Goal: Navigation & Orientation: Find specific page/section

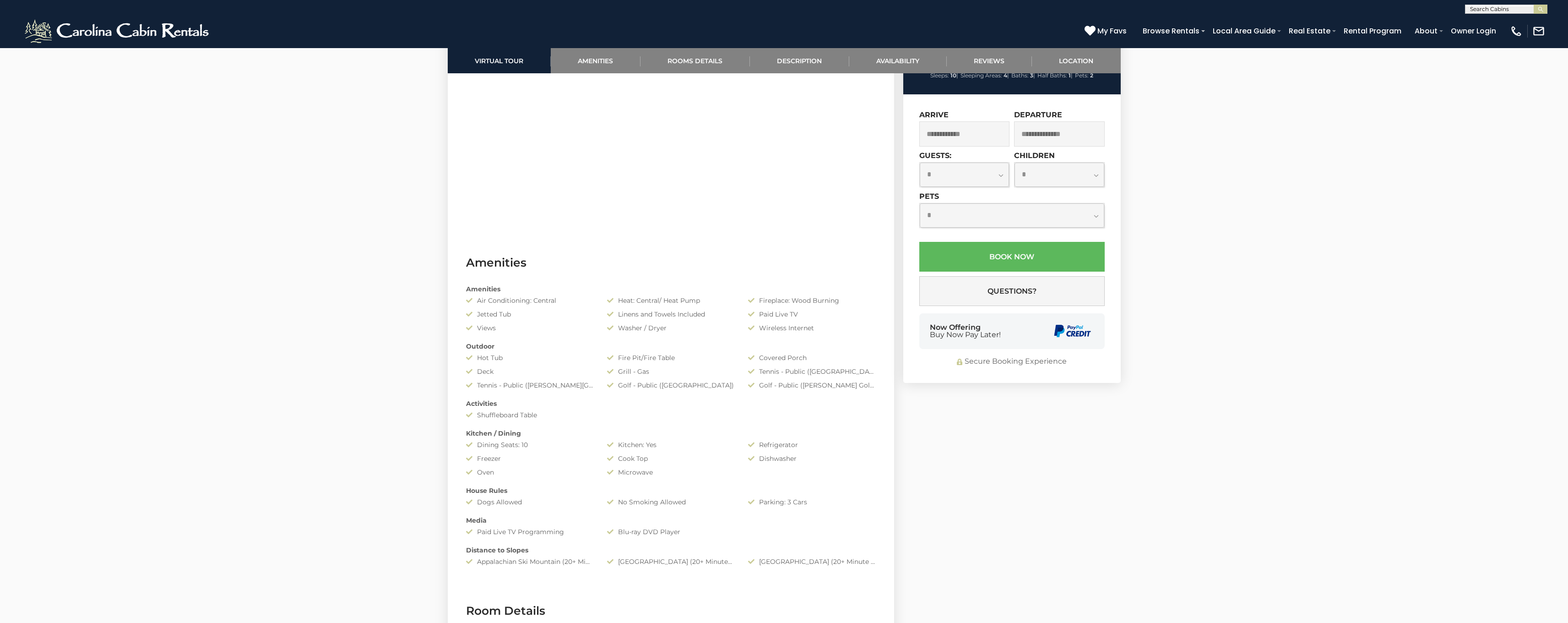
click at [89, 37] on img at bounding box center [118, 31] width 190 height 27
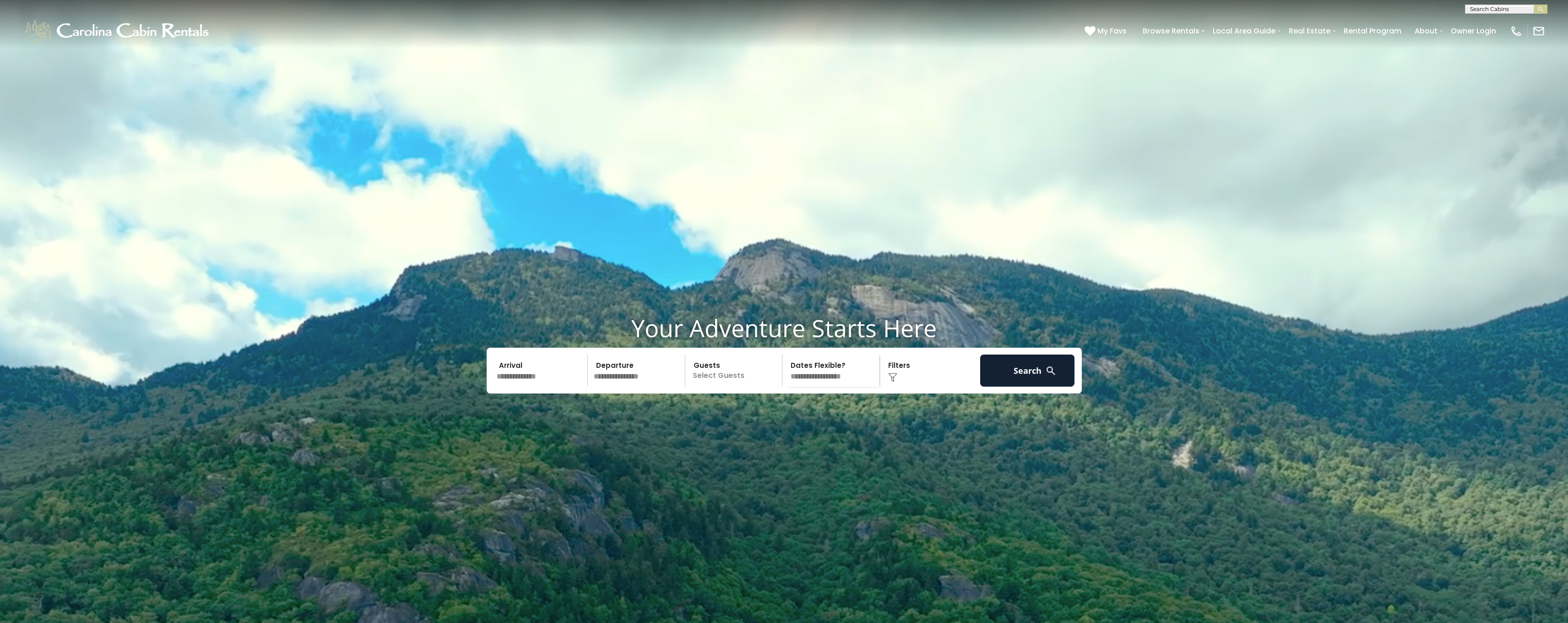
click at [1509, 10] on input "text" at bounding box center [1506, 11] width 80 height 9
type input "*********"
click at [1523, 55] on li "Riverside Retreat" at bounding box center [1507, 51] width 82 height 9
click at [1544, 10] on img "submit" at bounding box center [1541, 9] width 7 height 7
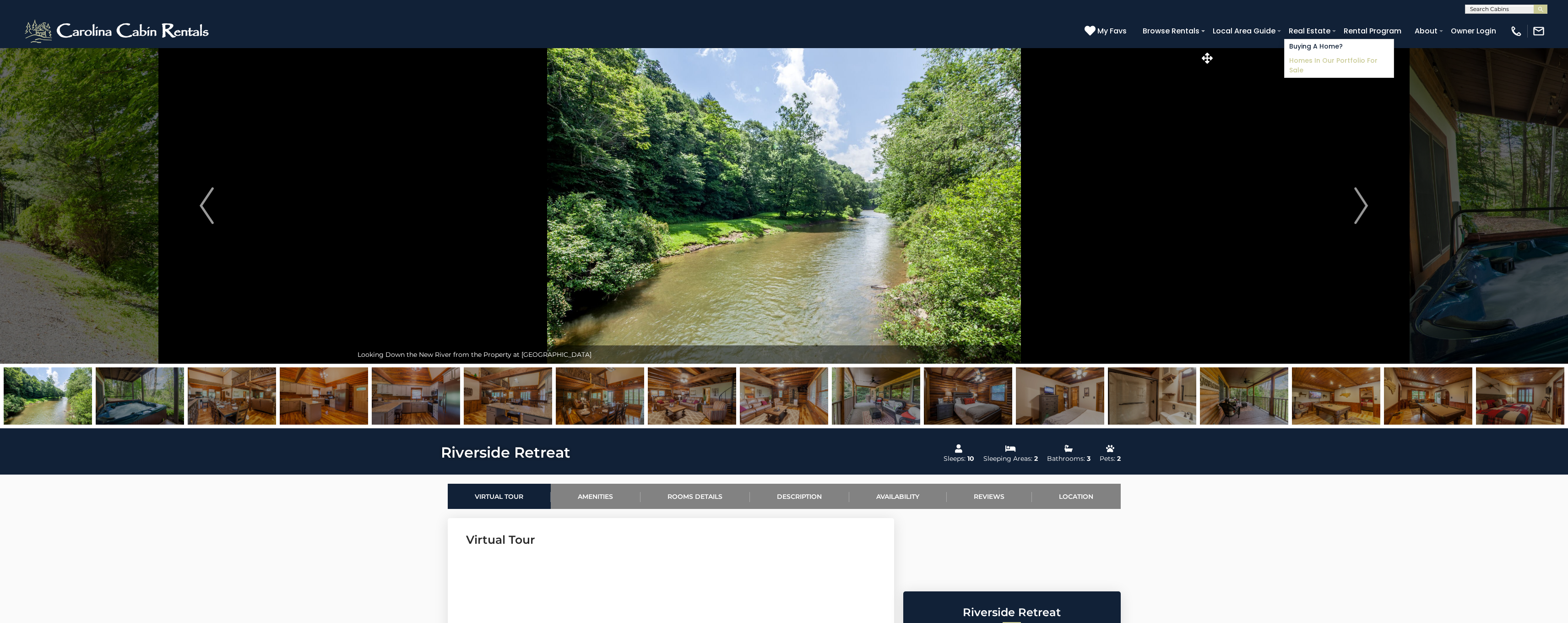
click at [1317, 62] on link "Homes in Our Portfolio For Sale" at bounding box center [1339, 65] width 109 height 24
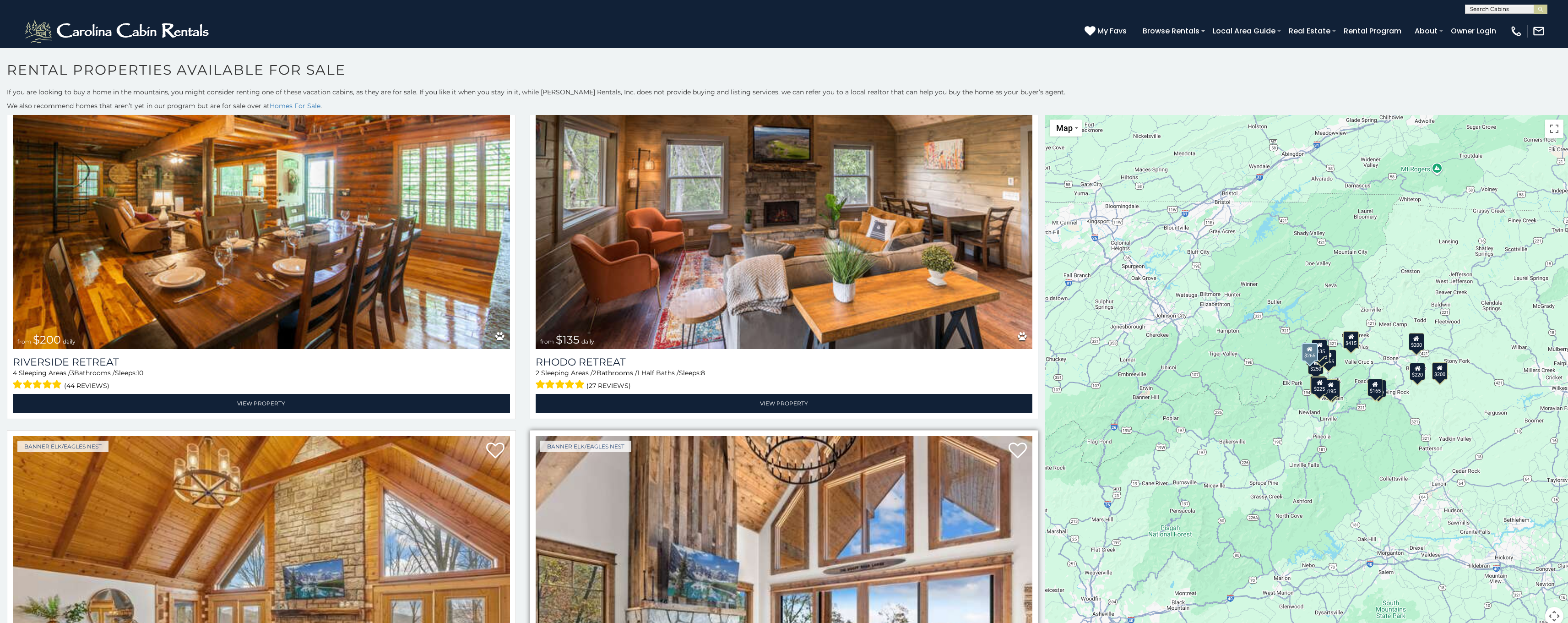
scroll to position [2159, 0]
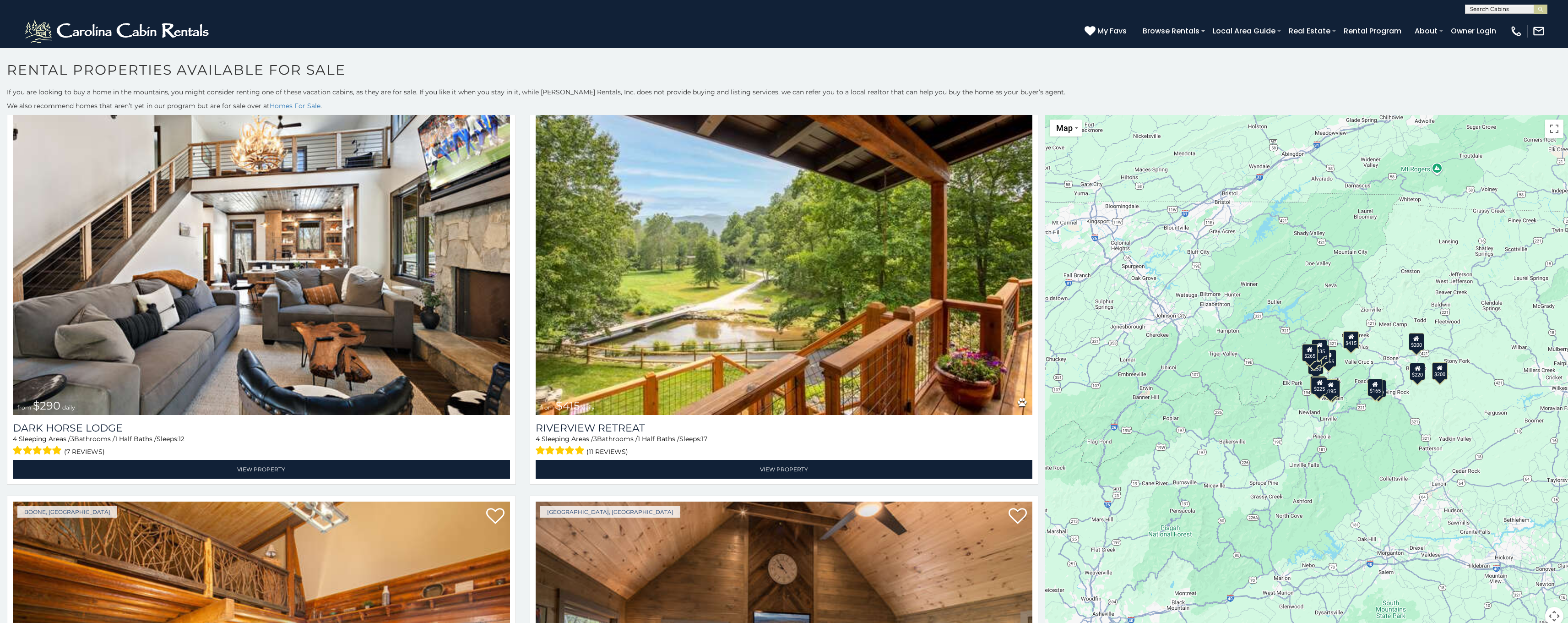
click at [198, 32] on img at bounding box center [118, 31] width 190 height 27
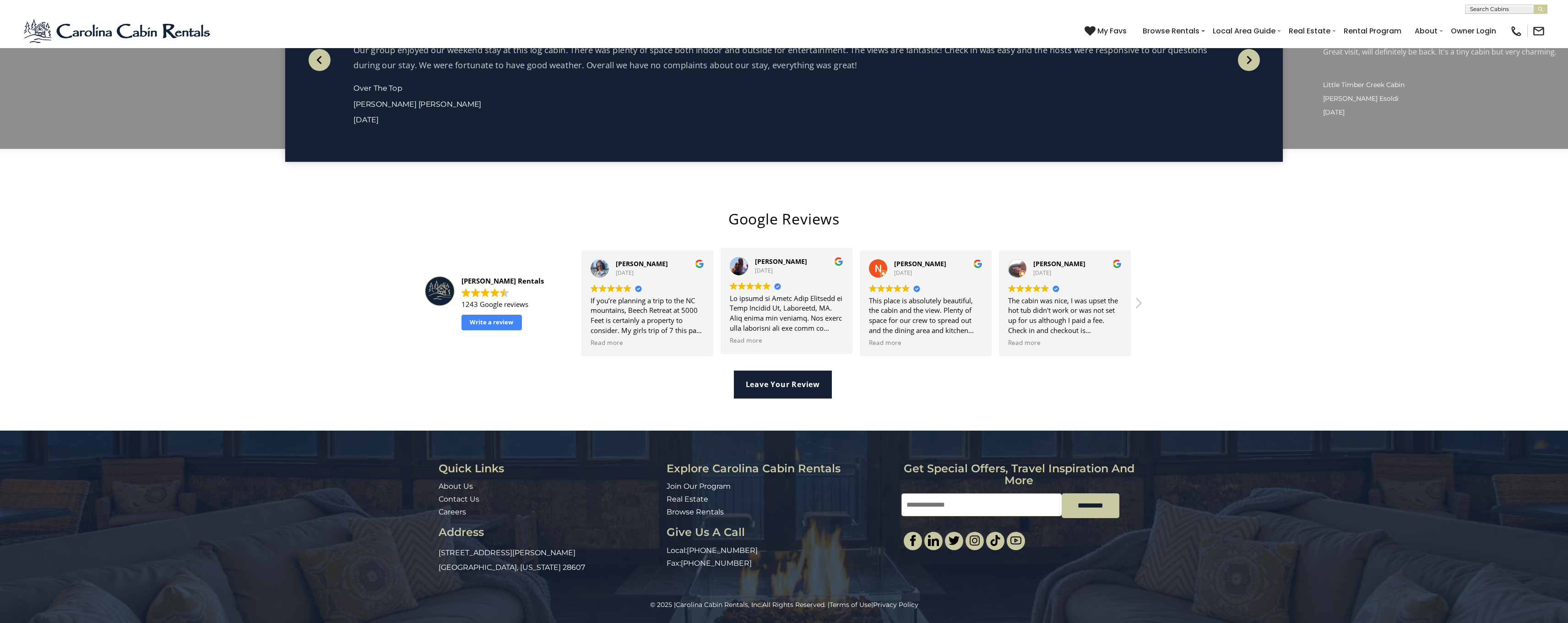
scroll to position [2403, 0]
